Goal: Contribute content: Add original content to the website for others to see

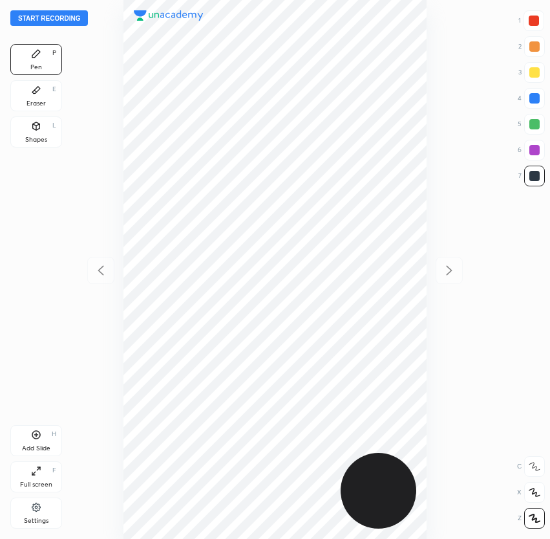
scroll to position [539, 343]
click at [50, 21] on button "Start recording" at bounding box center [49, 18] width 78 height 16
click at [59, 11] on button "End recording" at bounding box center [46, 18] width 72 height 16
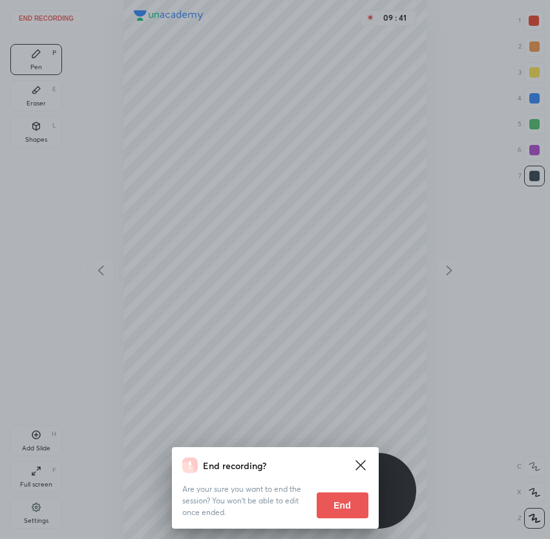
click at [348, 504] on button "End" at bounding box center [343, 505] width 52 height 26
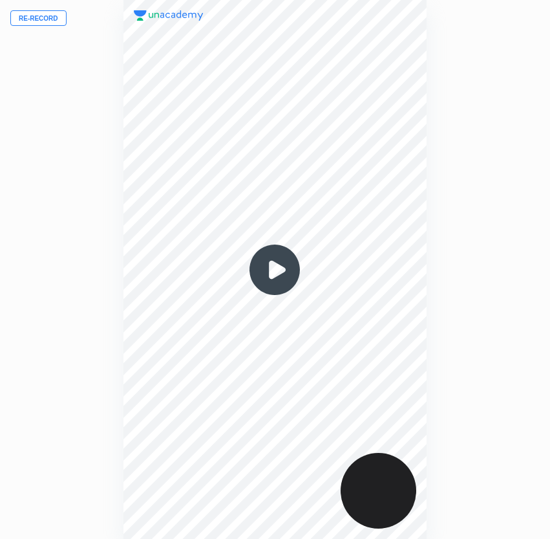
drag, startPoint x: 154, startPoint y: 251, endPoint x: 116, endPoint y: 277, distance: 45.5
click at [144, 253] on div at bounding box center [274, 269] width 303 height 539
click at [42, 19] on button "Re-record" at bounding box center [38, 18] width 56 height 16
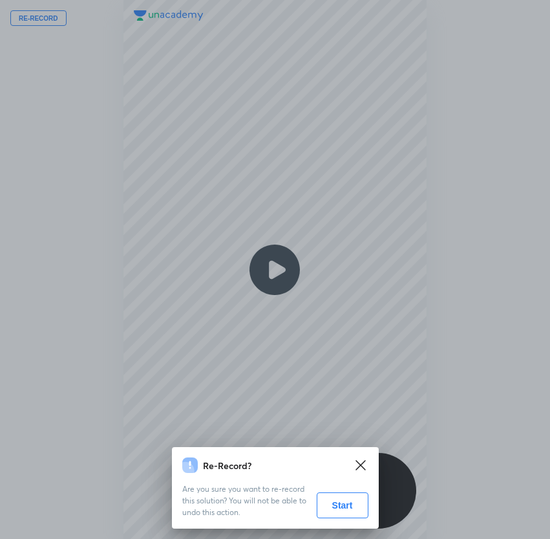
click at [347, 500] on button "Start" at bounding box center [343, 505] width 52 height 26
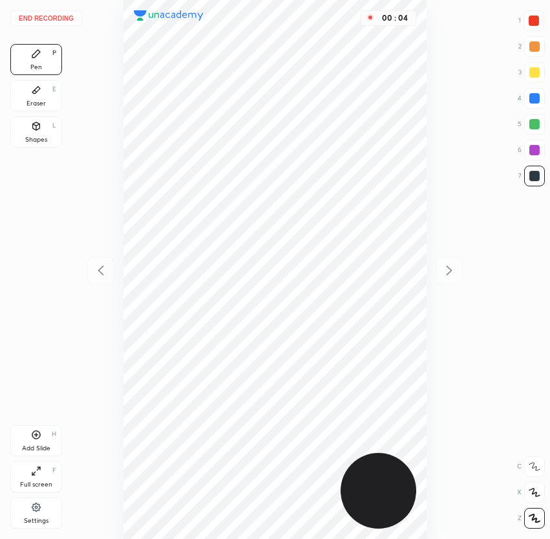
click at [535, 100] on div at bounding box center [534, 98] width 10 height 10
drag, startPoint x: 539, startPoint y: 46, endPoint x: 528, endPoint y: 56, distance: 14.7
click at [539, 46] on div at bounding box center [534, 46] width 21 height 21
drag, startPoint x: 32, startPoint y: 96, endPoint x: 70, endPoint y: 117, distance: 43.7
click at [33, 100] on div "Eraser E" at bounding box center [36, 95] width 52 height 31
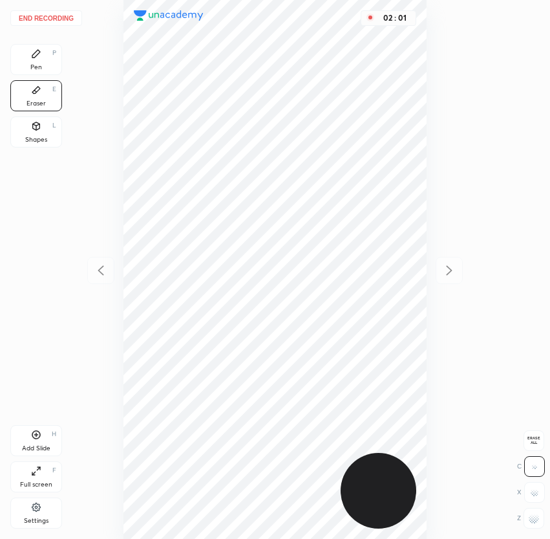
drag, startPoint x: 531, startPoint y: 517, endPoint x: 517, endPoint y: 485, distance: 35.3
click at [531, 517] on rect at bounding box center [531, 517] width 1 height 1
drag, startPoint x: 45, startPoint y: 59, endPoint x: 61, endPoint y: 65, distance: 16.6
click at [45, 60] on div "Pen P" at bounding box center [36, 59] width 52 height 31
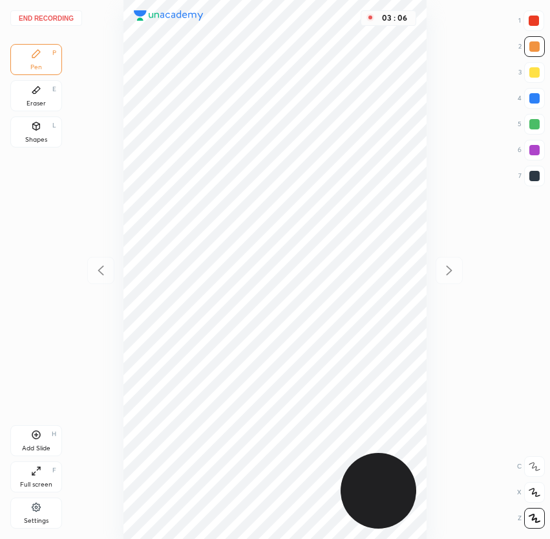
drag, startPoint x: 544, startPoint y: 21, endPoint x: 527, endPoint y: 53, distance: 36.4
click at [540, 18] on div at bounding box center [534, 20] width 21 height 21
click at [53, 18] on button "End recording" at bounding box center [46, 18] width 72 height 16
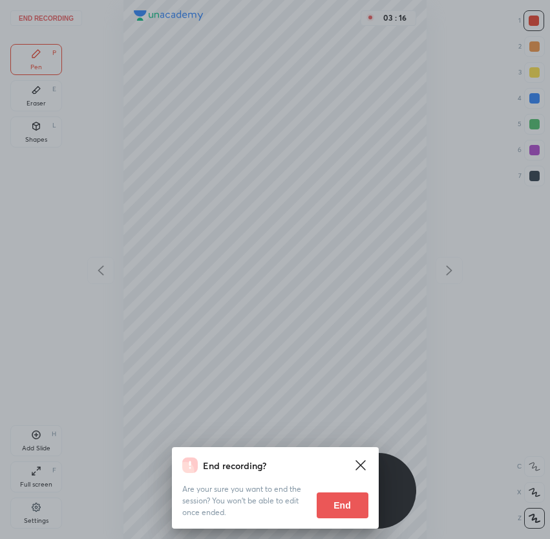
click at [340, 502] on button "End" at bounding box center [343, 505] width 52 height 26
